Goal: Information Seeking & Learning: Learn about a topic

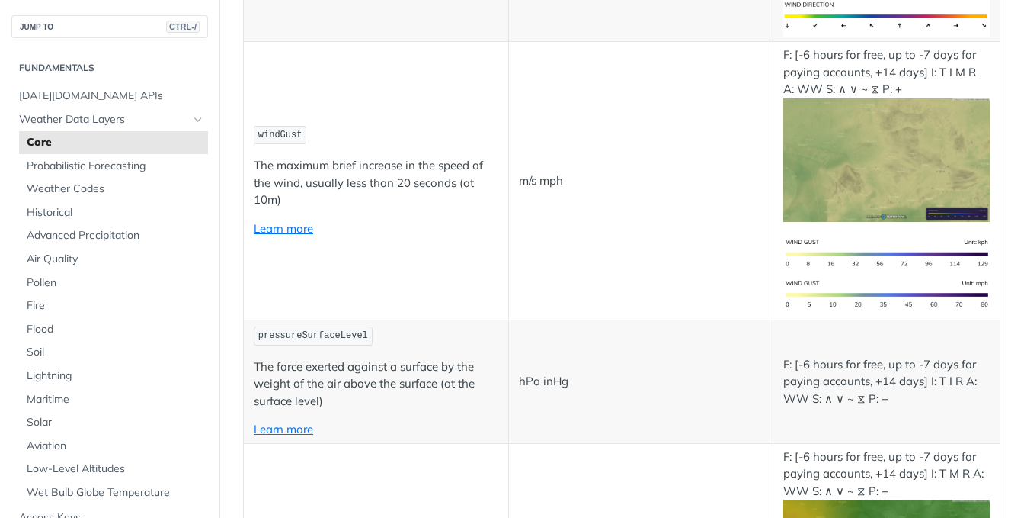
scroll to position [1677, 0]
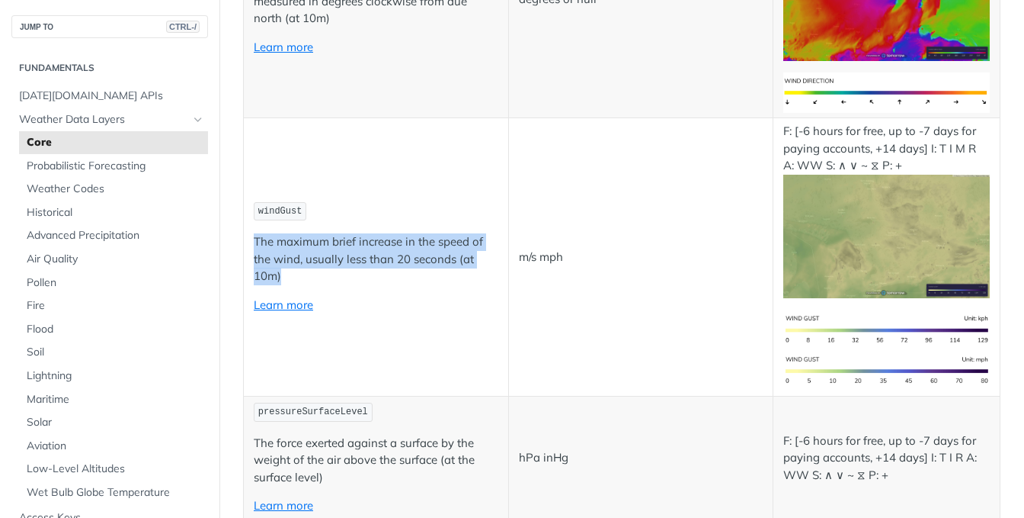
drag, startPoint x: 305, startPoint y: 264, endPoint x: 245, endPoint y: 222, distance: 72.7
click at [245, 222] on td "windGust The maximum brief increase in the speed of the wind, usually less than…" at bounding box center [376, 257] width 265 height 278
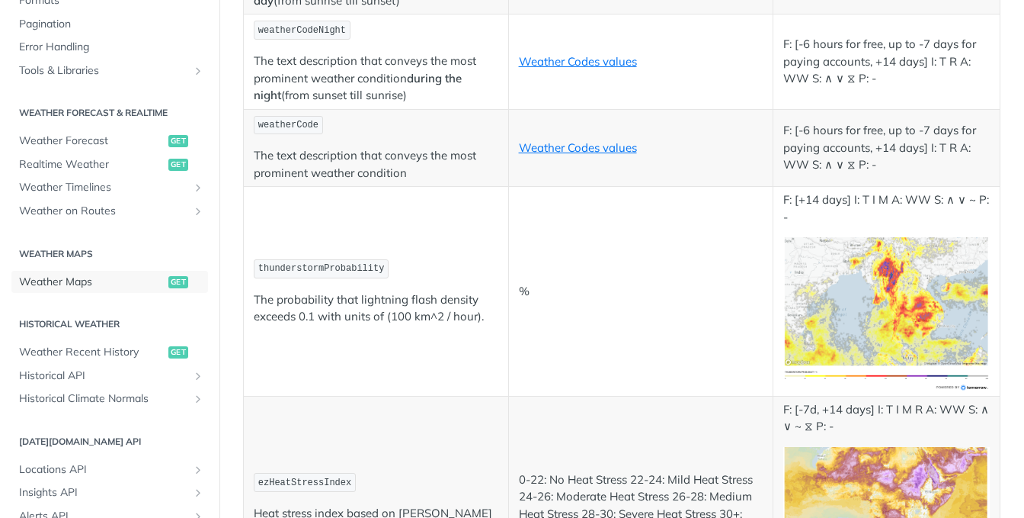
scroll to position [7928, 0]
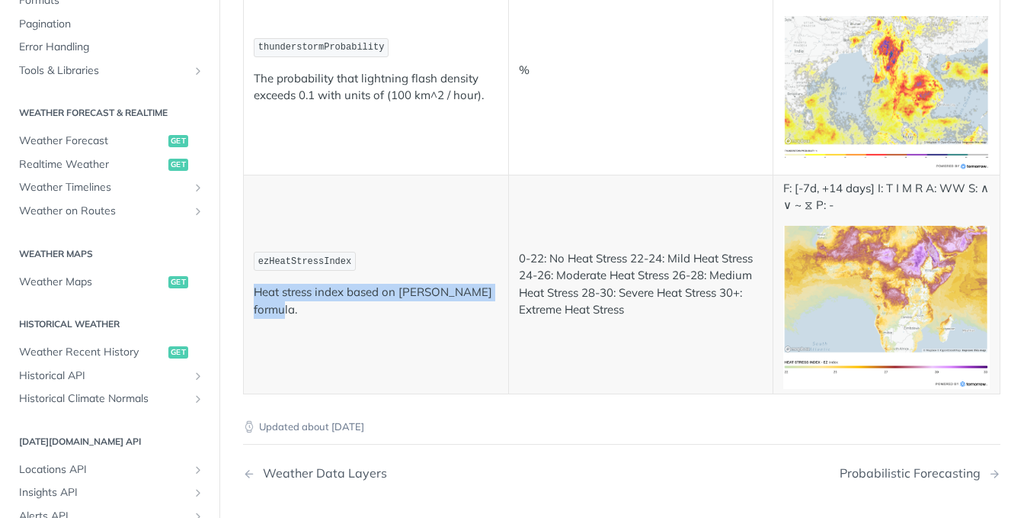
drag, startPoint x: 321, startPoint y: 261, endPoint x: 255, endPoint y: 211, distance: 82.8
click at [255, 211] on td "ezHeatStressIndex Heat stress index based on Ezra-Zohar formula." at bounding box center [376, 284] width 265 height 219
click at [256, 284] on p "Heat stress index based on Ezra-Zohar formula." at bounding box center [376, 301] width 245 height 34
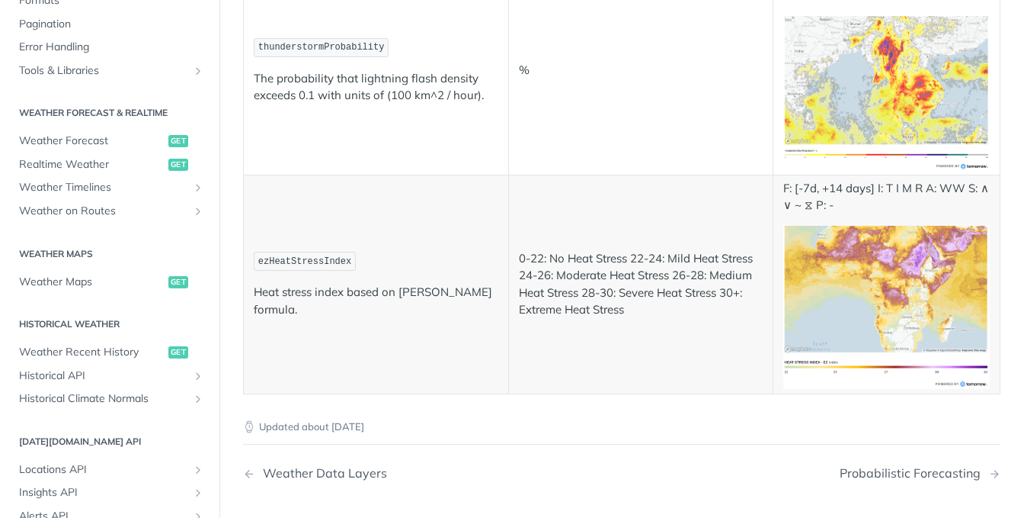
click at [390, 250] on p "ezHeatStressIndex" at bounding box center [376, 261] width 245 height 22
drag, startPoint x: 393, startPoint y: 210, endPoint x: 386, endPoint y: 241, distance: 32.0
click at [386, 284] on p "Heat stress index based on Ezra-Zohar formula." at bounding box center [376, 301] width 245 height 34
copy p "Ezra-Zohar formula."
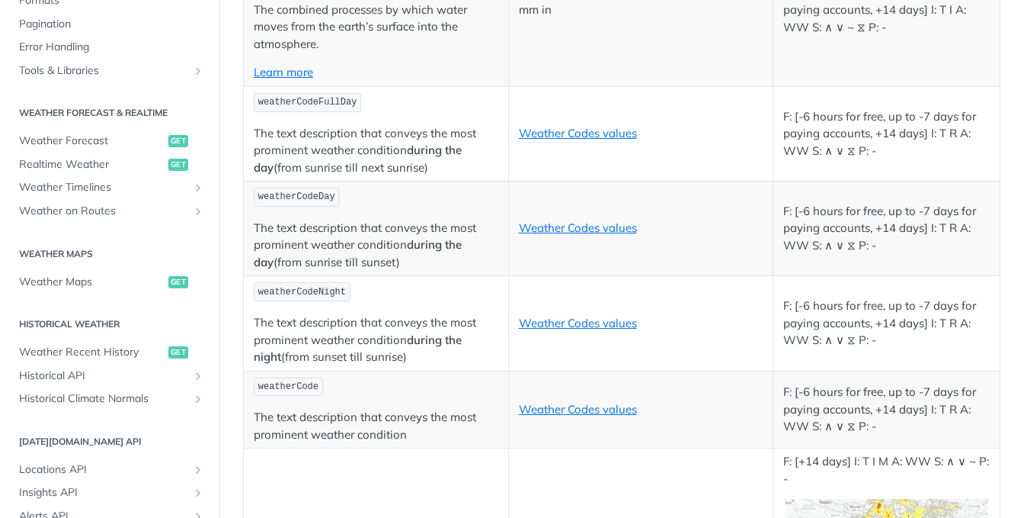
scroll to position [7381, 0]
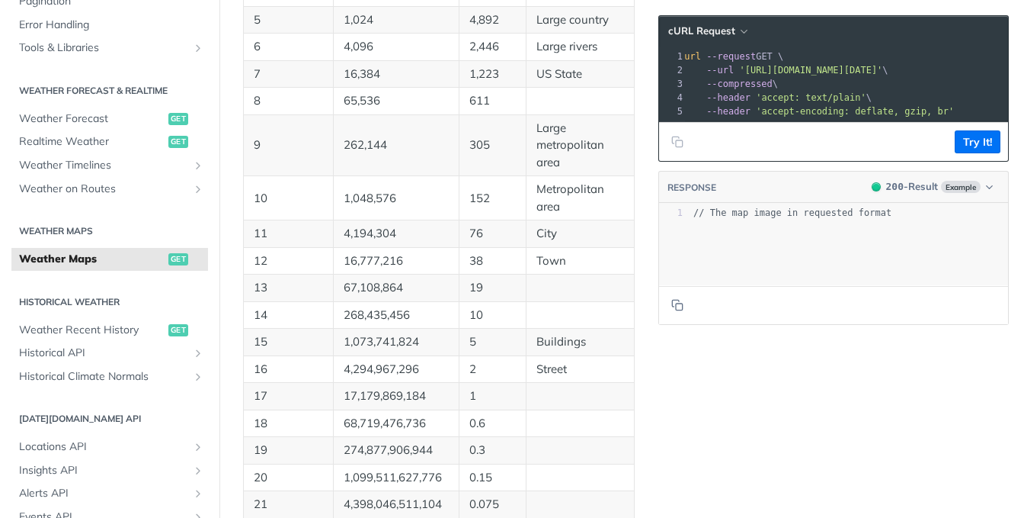
scroll to position [1143, 0]
drag, startPoint x: 558, startPoint y: 251, endPoint x: 326, endPoint y: 242, distance: 231.9
click at [326, 242] on tr "11 4,194,304 76 City" at bounding box center [439, 232] width 391 height 27
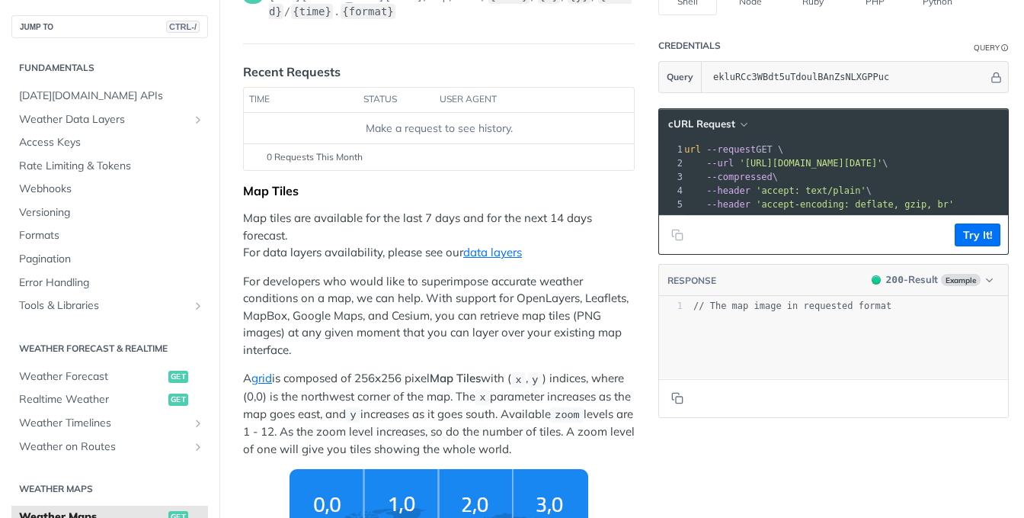
scroll to position [0, 0]
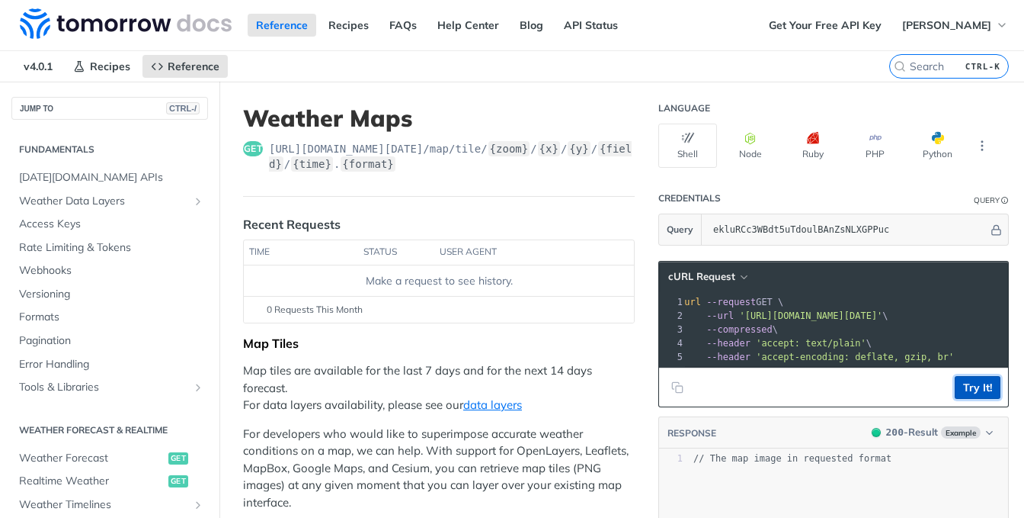
click at [956, 389] on button "Try It!" at bounding box center [978, 387] width 46 height 23
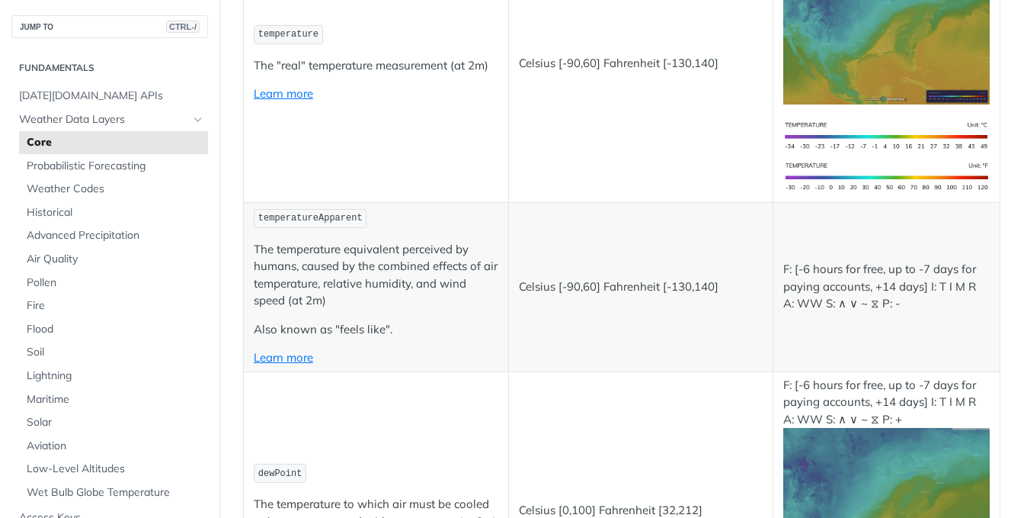
scroll to position [76, 0]
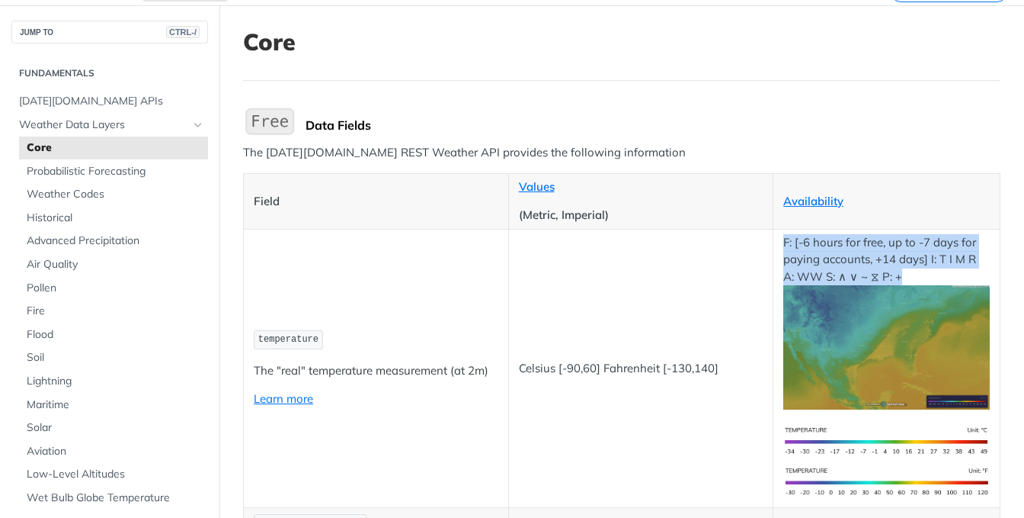
drag, startPoint x: 761, startPoint y: 241, endPoint x: 900, endPoint y: 274, distance: 143.3
click at [900, 274] on tr "temperature The "real" temperature measurement (at 2m) Learn more Celsius [-90,…" at bounding box center [622, 368] width 757 height 278
click at [900, 274] on p "F: [-6 hours for free, up to -7 days for paying accounts, +14 days] I: T I M R …" at bounding box center [887, 321] width 207 height 175
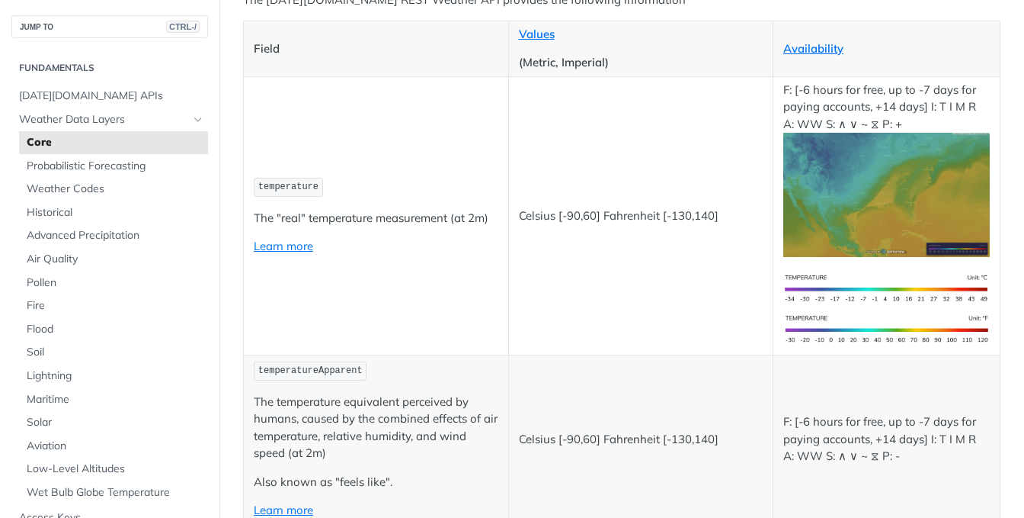
scroll to position [762, 0]
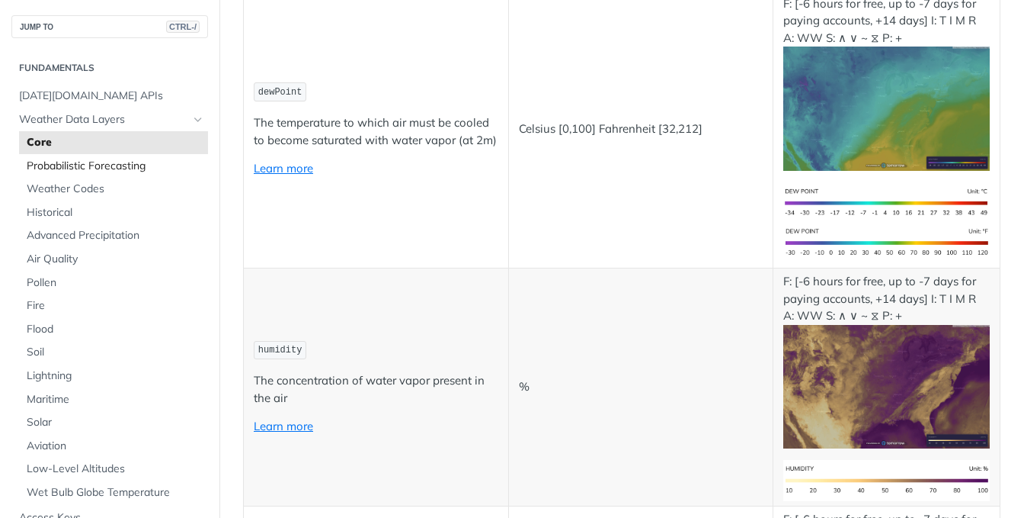
click at [110, 172] on span "Probabilistic Forecasting" at bounding box center [116, 166] width 178 height 15
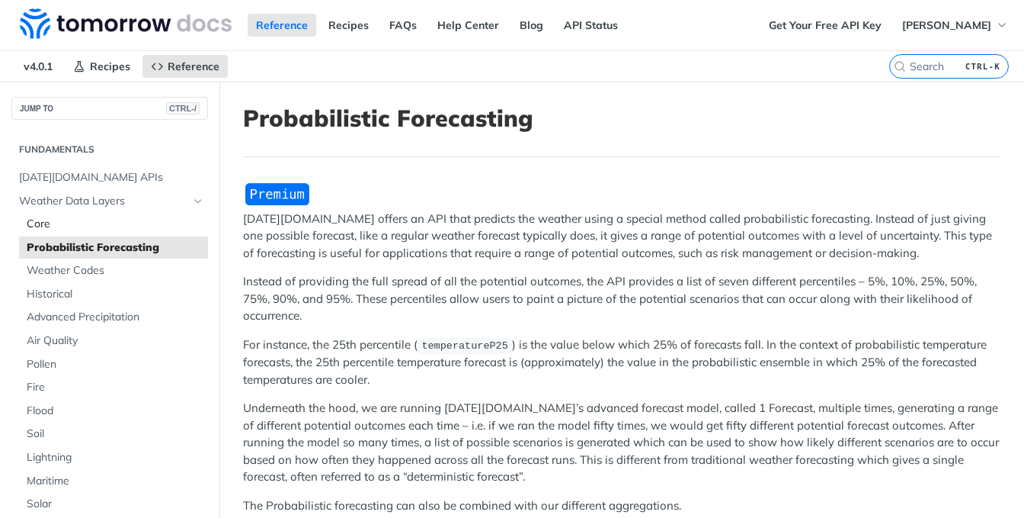
click at [58, 221] on span "Core" at bounding box center [116, 223] width 178 height 15
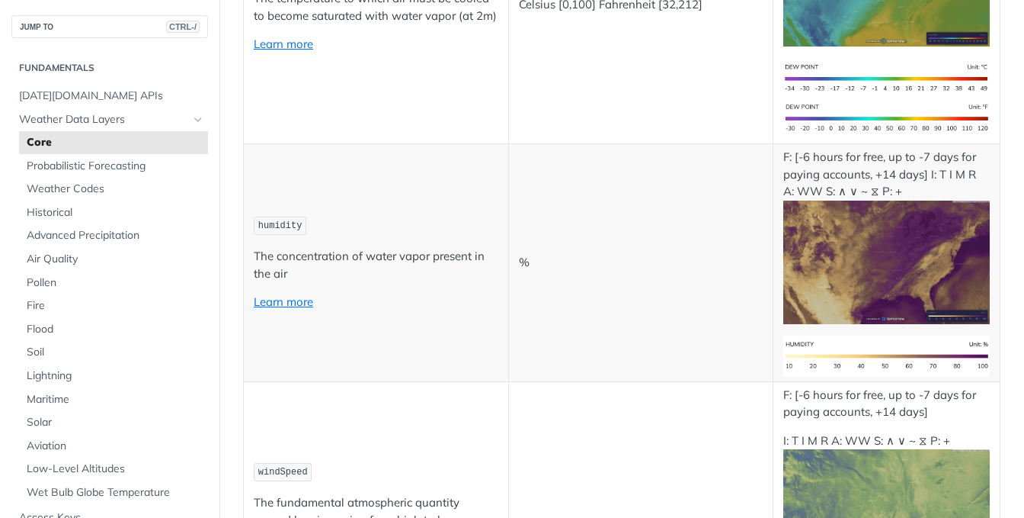
scroll to position [1143, 0]
